Goal: Transaction & Acquisition: Purchase product/service

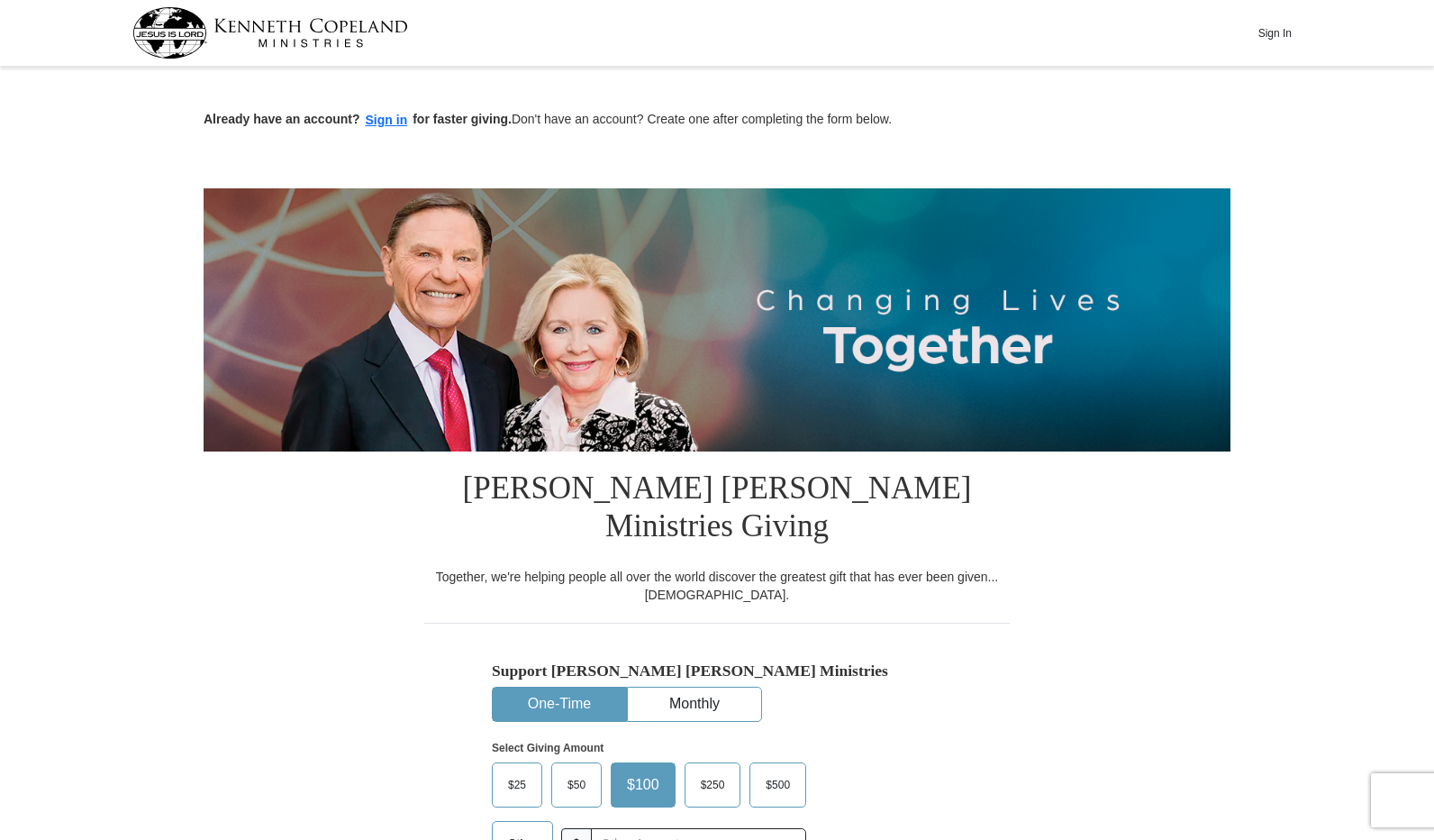
click at [1267, 36] on button "Sign In" at bounding box center [1275, 32] width 55 height 28
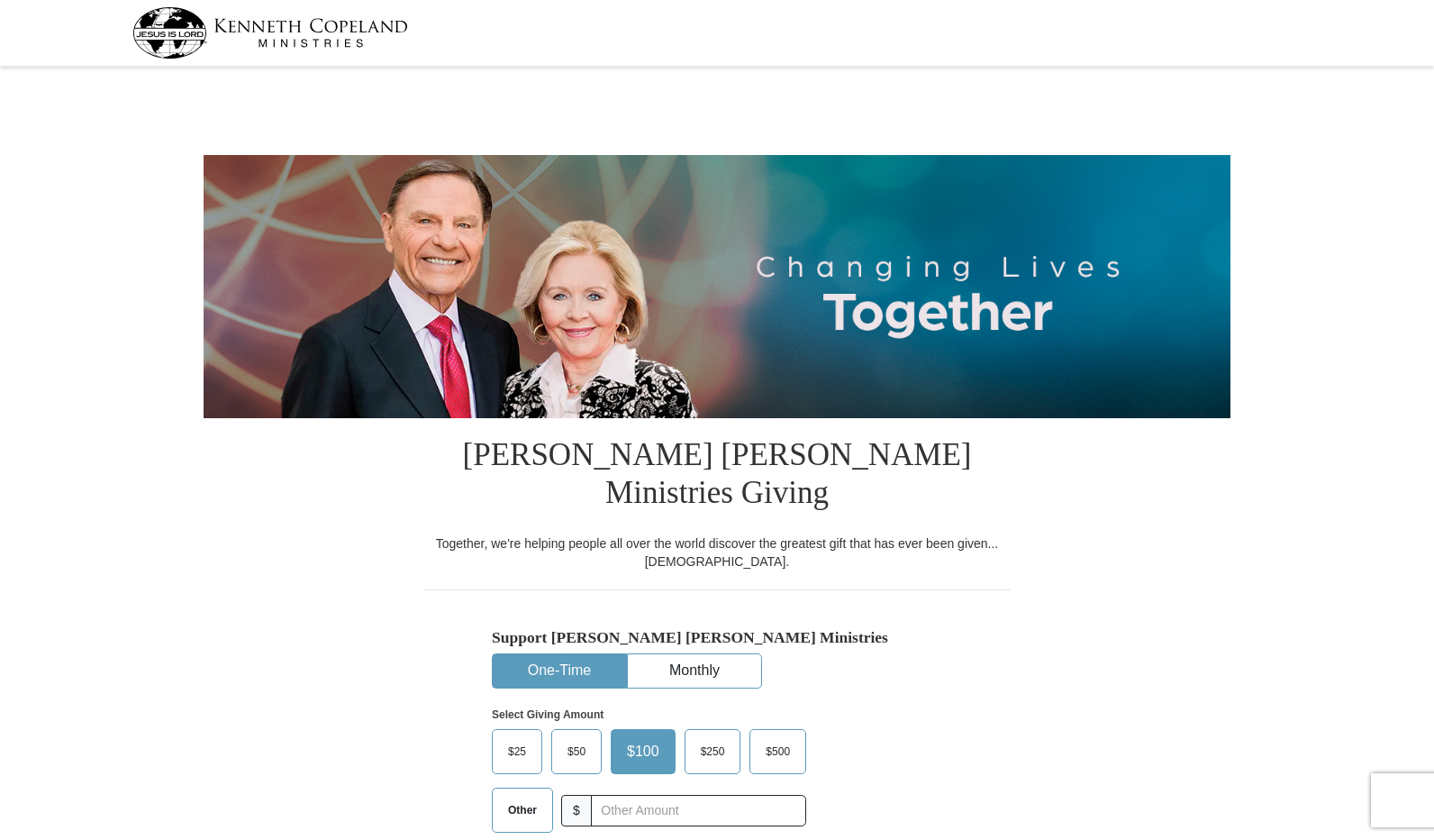
select select "AL"
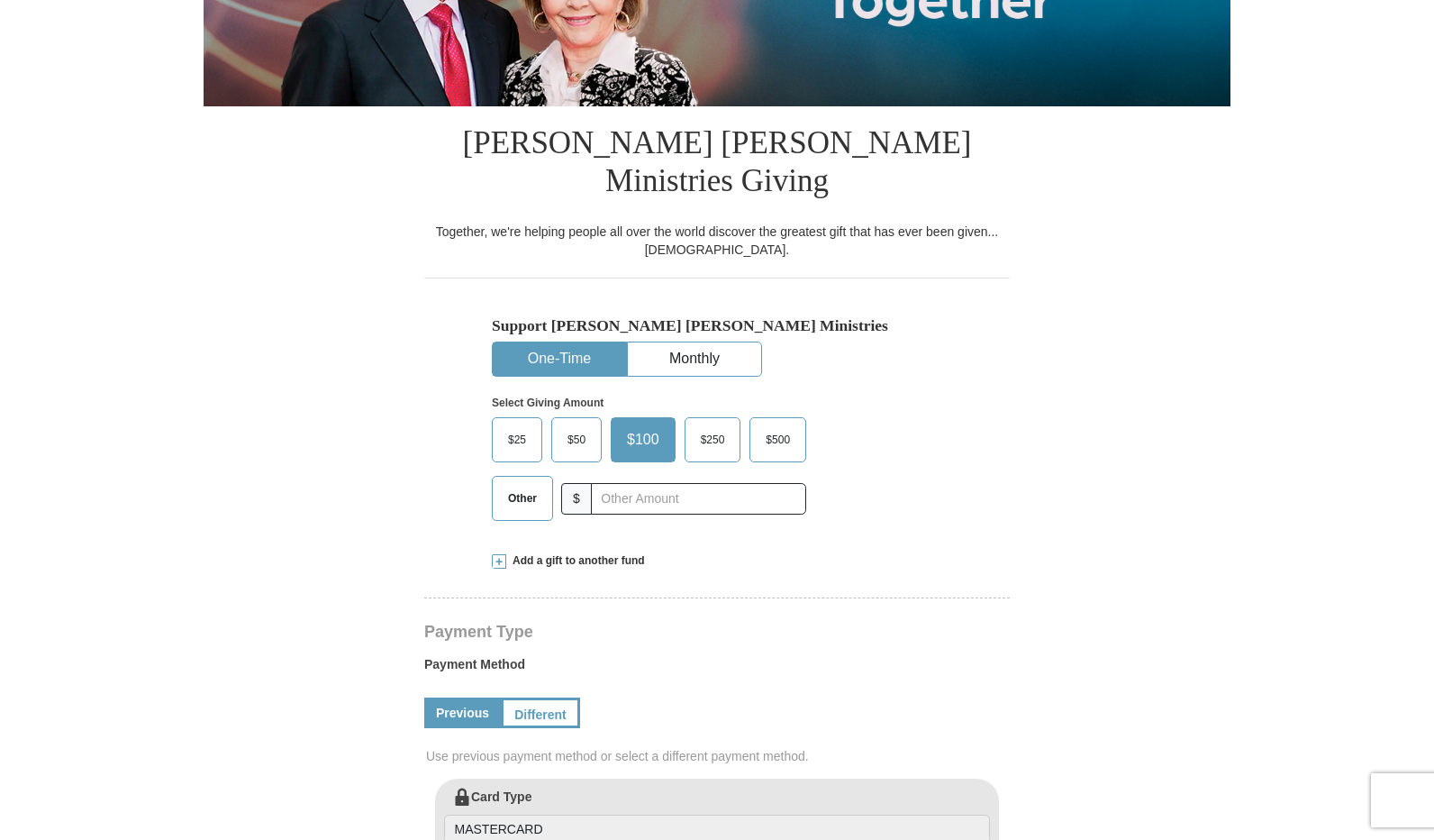
scroll to position [360, 0]
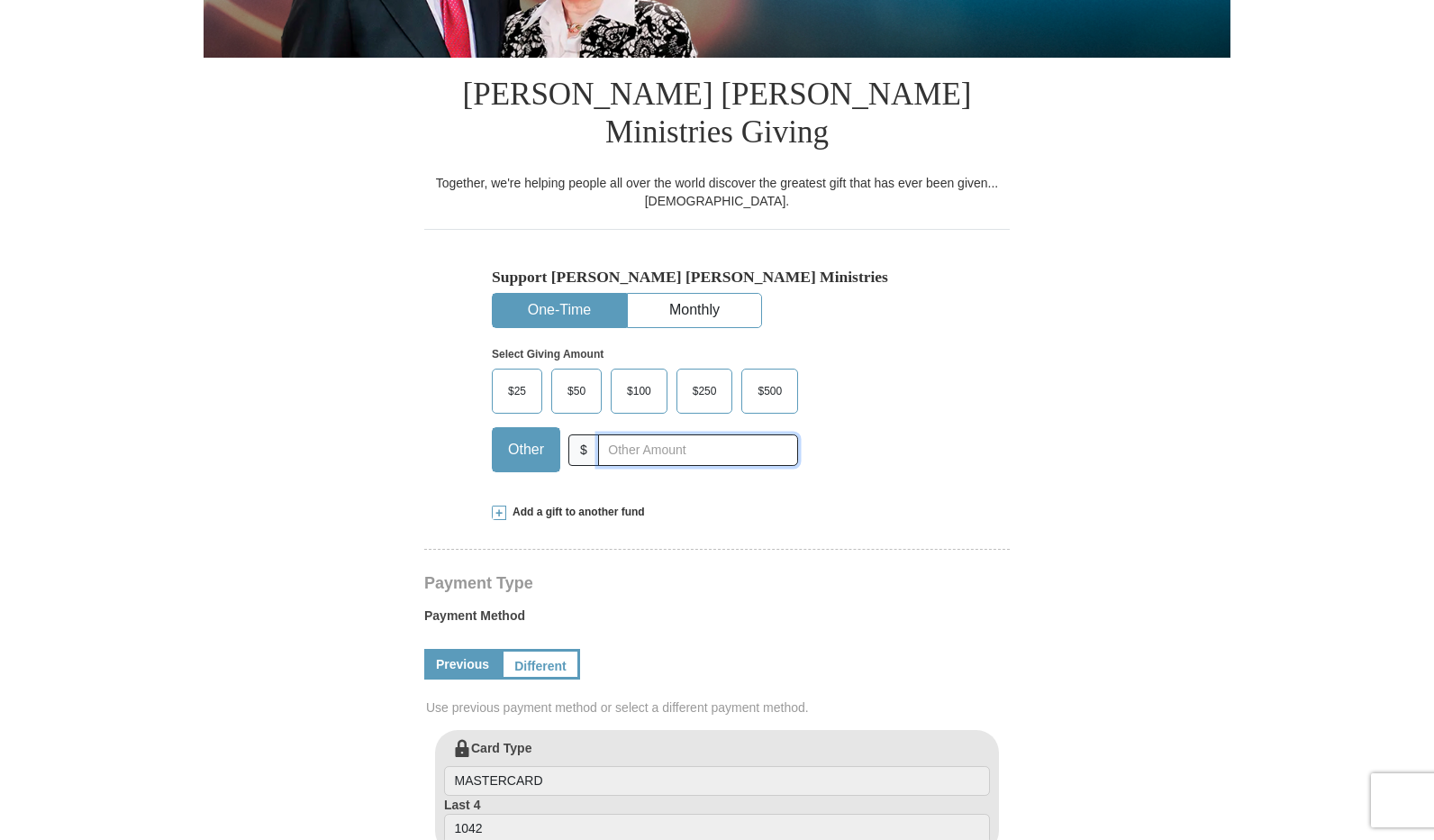
click at [615, 434] on input "text" at bounding box center [697, 450] width 200 height 31
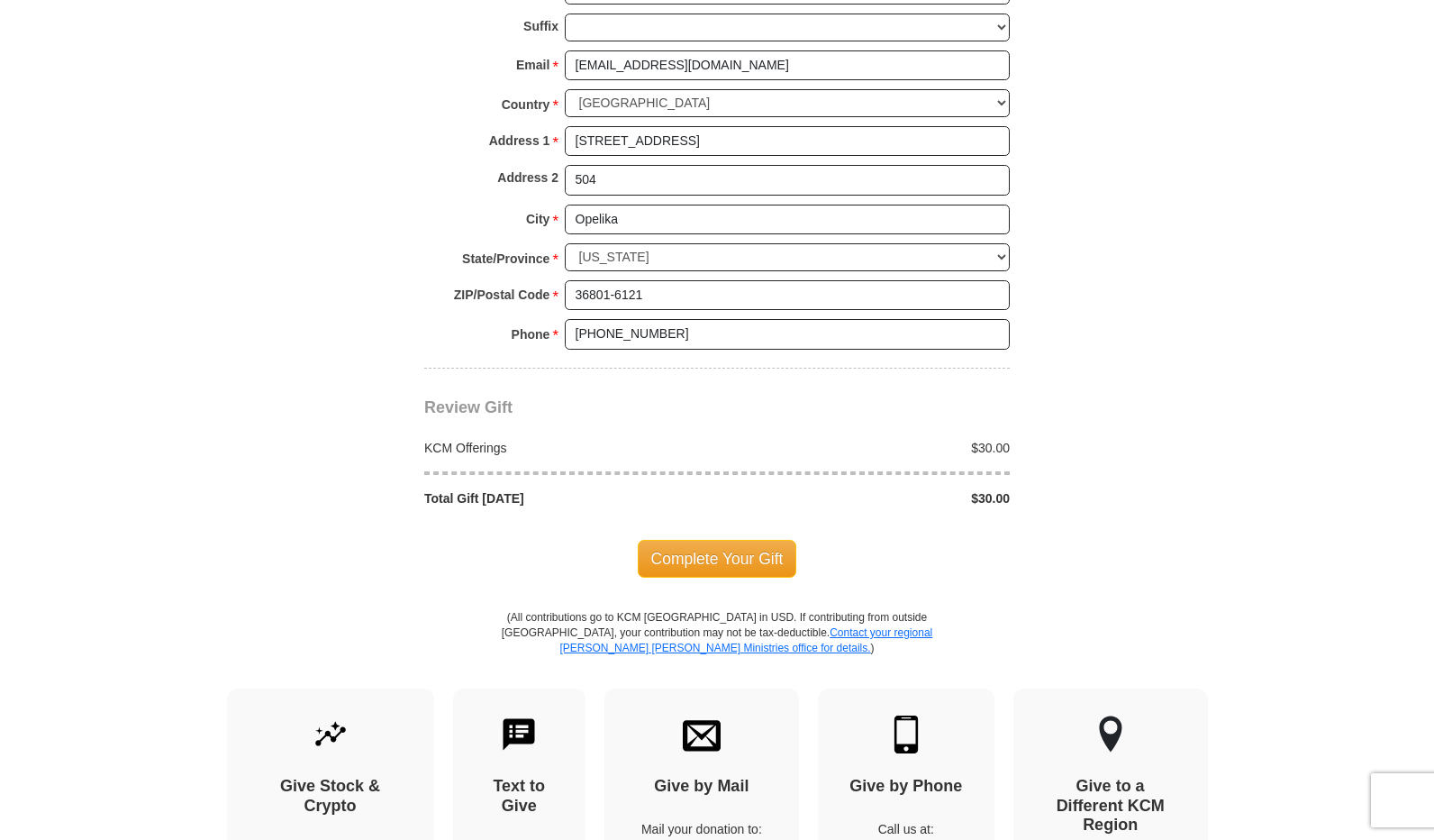
scroll to position [1622, 0]
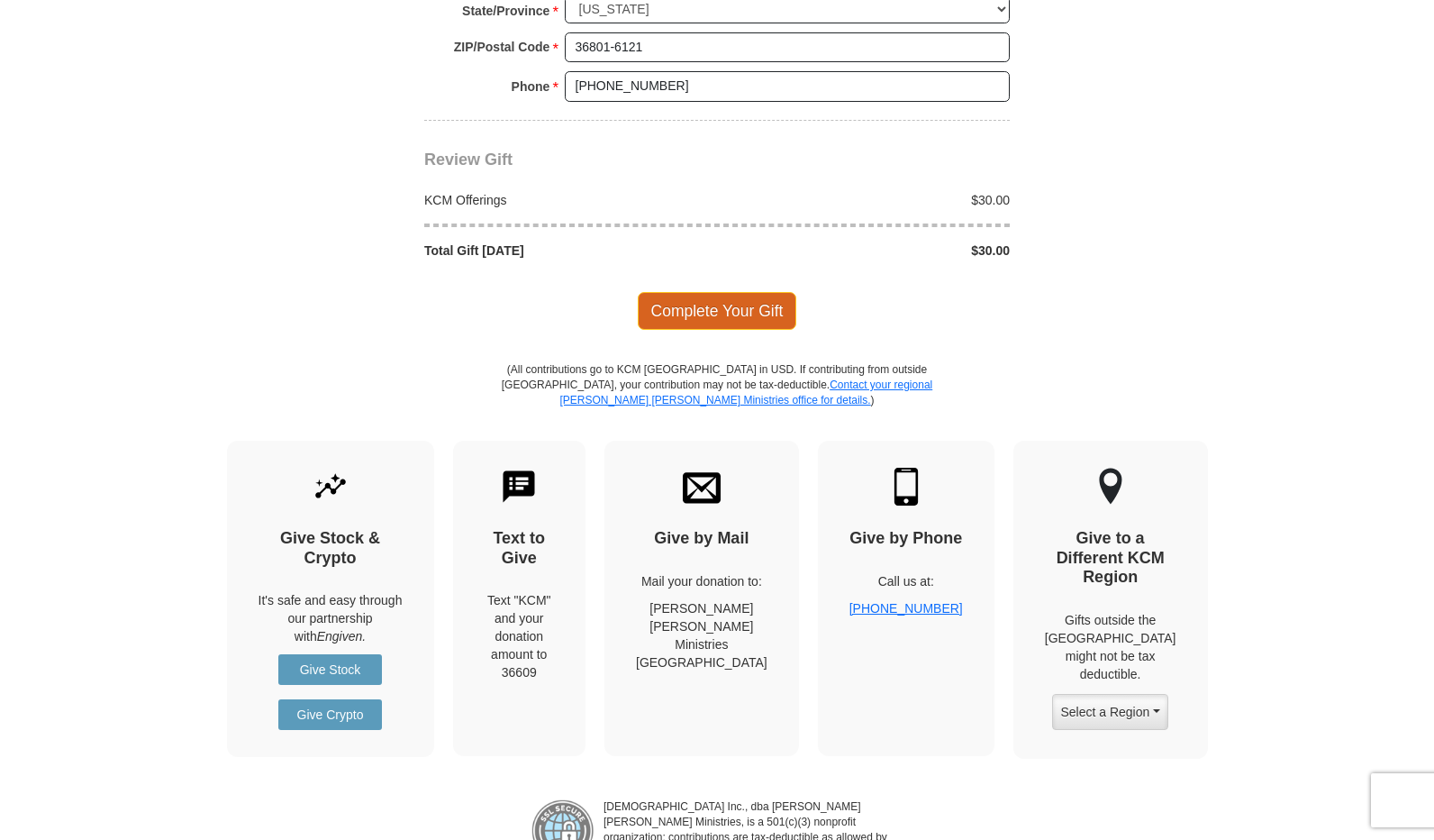
type input "30.00"
click at [733, 292] on span "Complete Your Gift" at bounding box center [717, 310] width 160 height 38
